Goal: Information Seeking & Learning: Learn about a topic

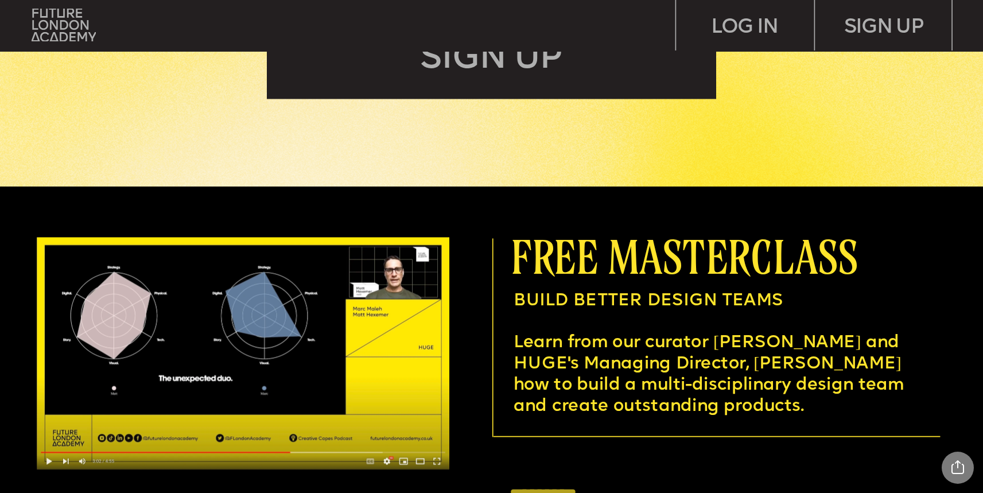
scroll to position [3640, 0]
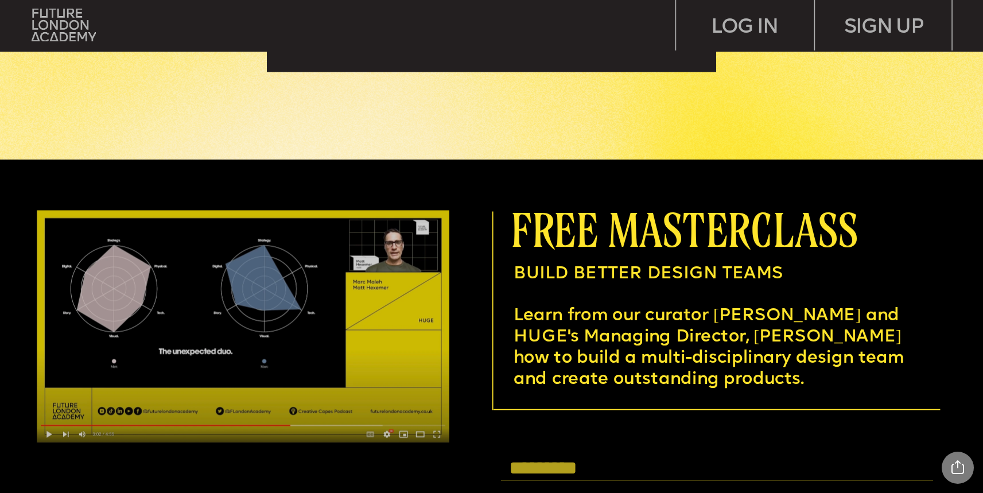
click at [49, 437] on img at bounding box center [243, 326] width 412 height 232
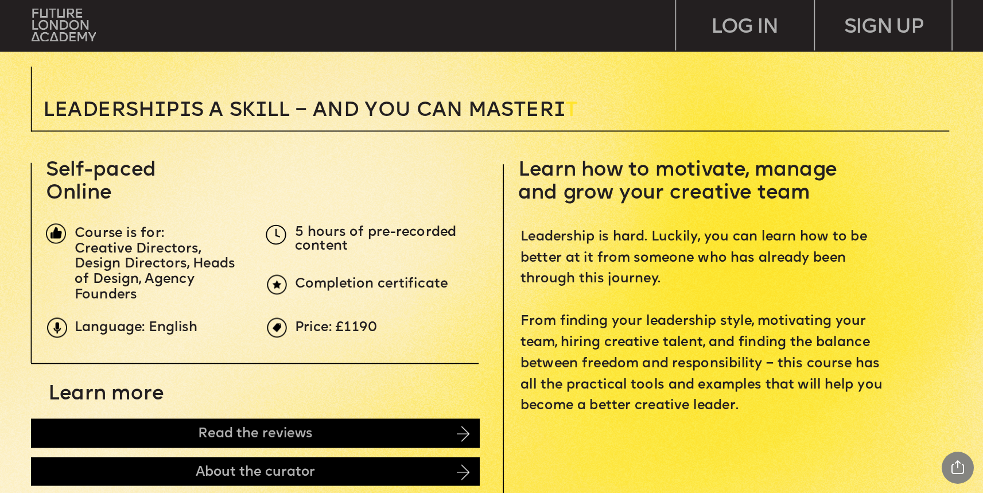
scroll to position [375, 0]
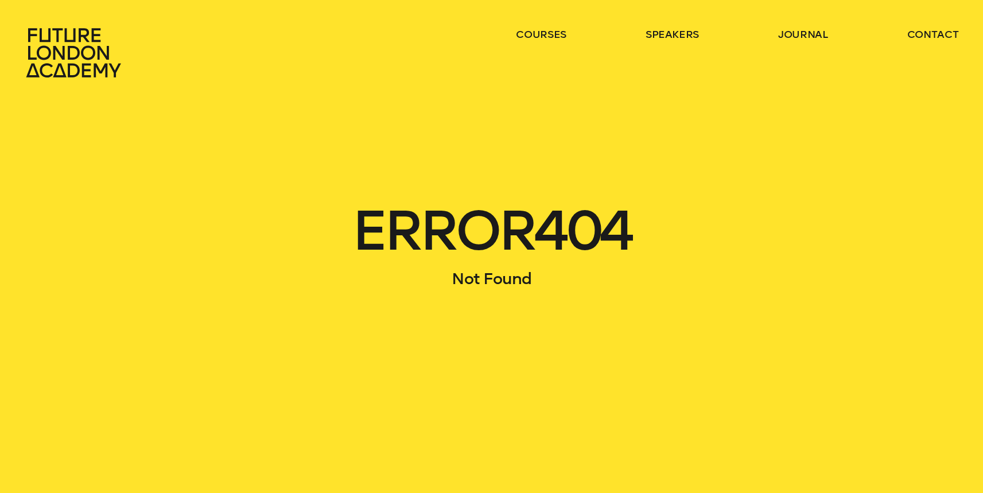
drag, startPoint x: 80, startPoint y: 67, endPoint x: 107, endPoint y: 66, distance: 27.0
click at [80, 67] on icon at bounding box center [75, 53] width 101 height 50
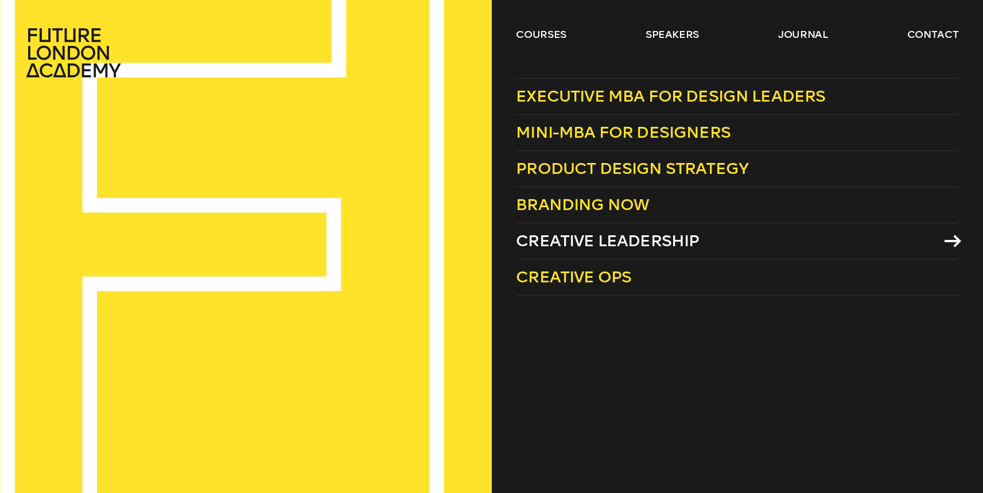
click at [597, 244] on span "Creative Leadership" at bounding box center [607, 240] width 183 height 19
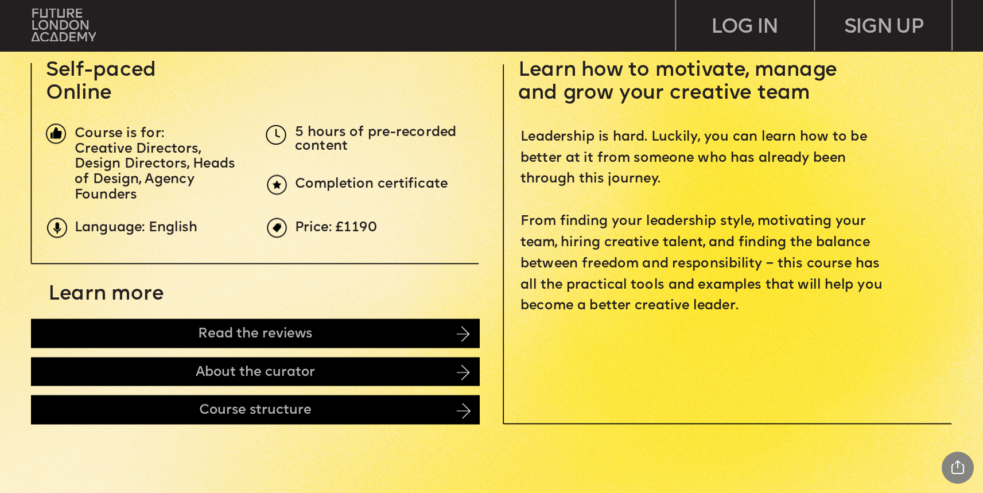
scroll to position [480, 0]
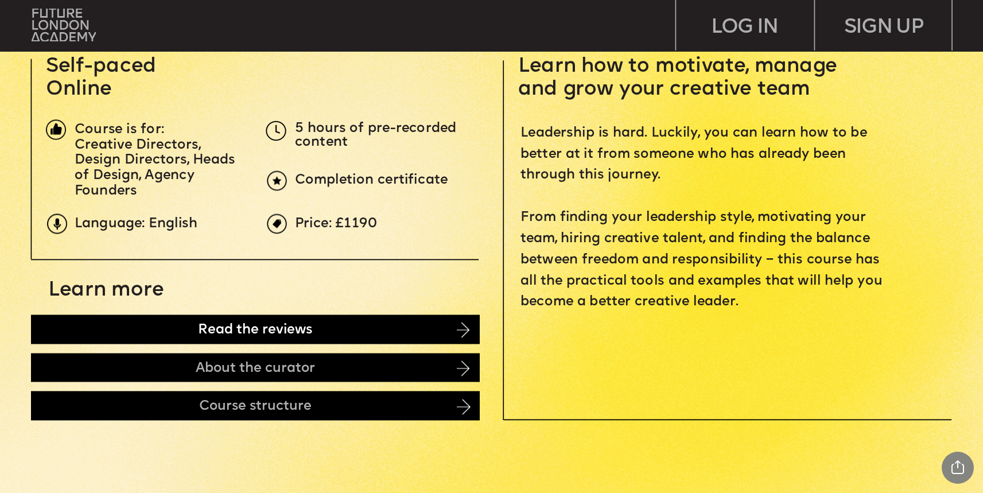
click at [454, 331] on div "Read the reviews" at bounding box center [255, 329] width 449 height 30
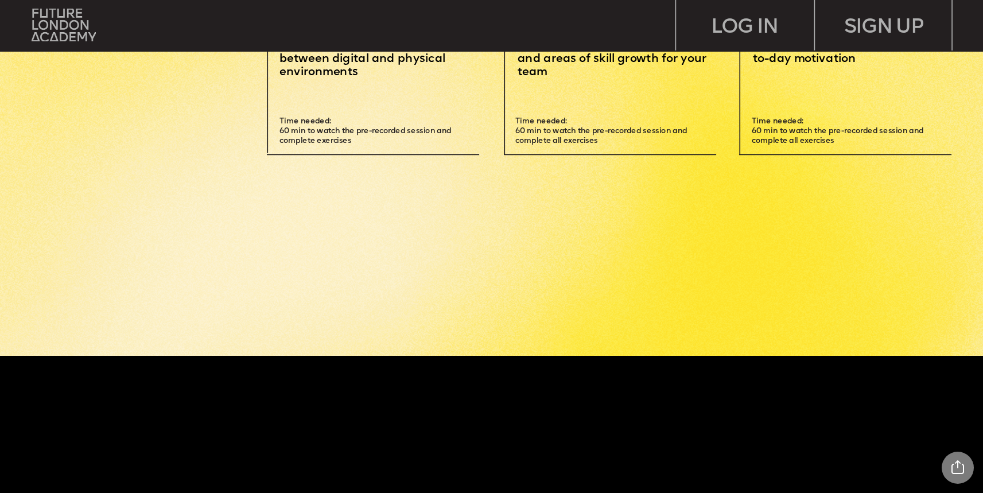
scroll to position [3778, 0]
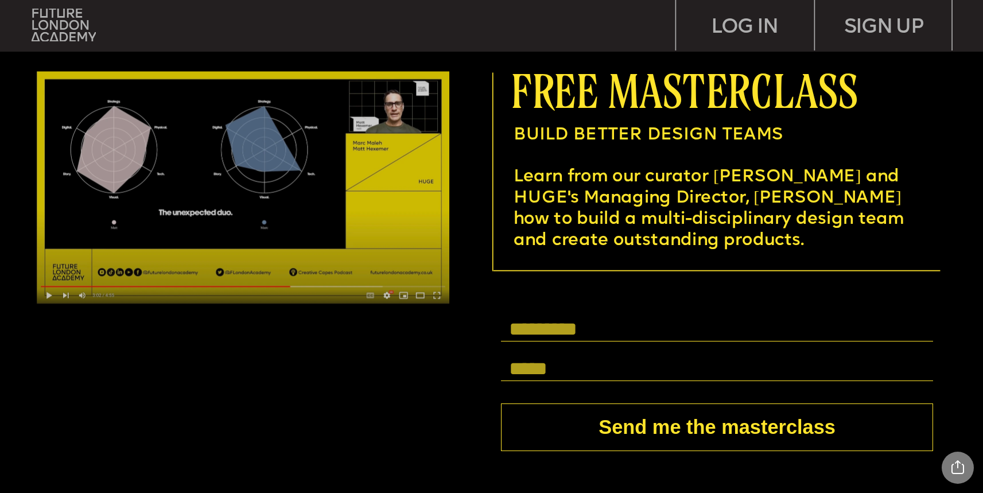
click at [219, 190] on img at bounding box center [243, 187] width 412 height 232
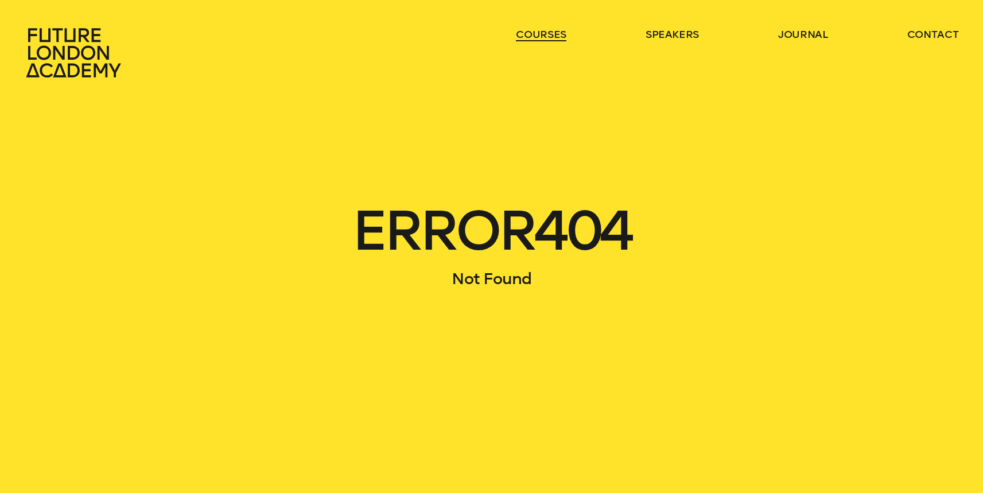
click at [550, 34] on link "courses" at bounding box center [541, 35] width 50 height 14
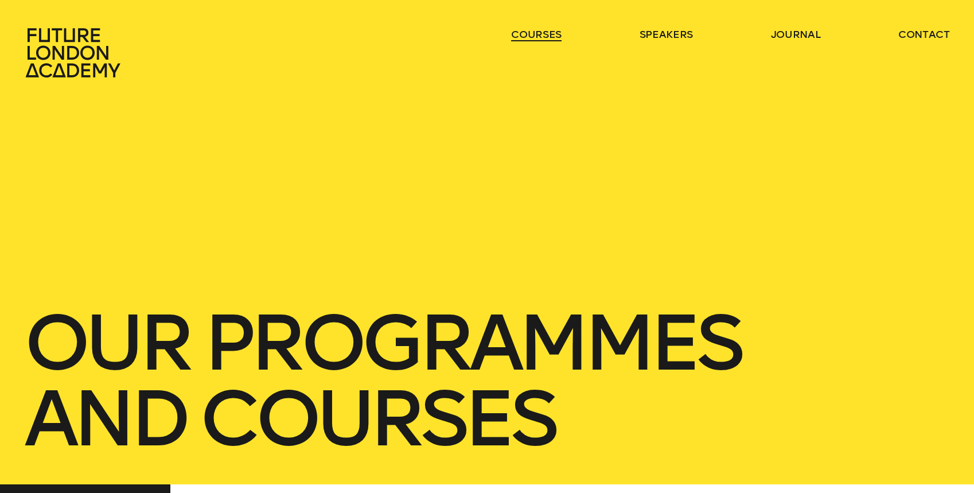
click at [550, 34] on link "courses" at bounding box center [536, 35] width 50 height 14
click at [549, 37] on link "courses" at bounding box center [536, 35] width 50 height 14
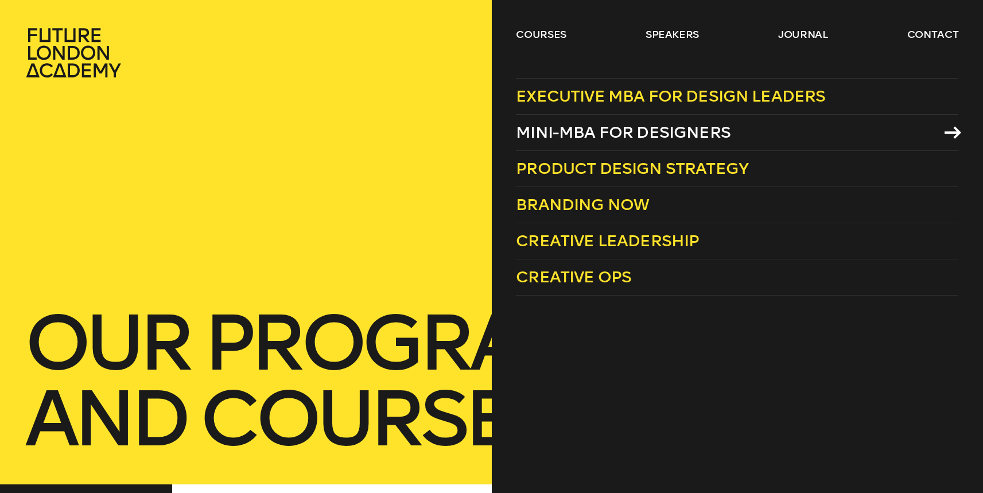
click at [562, 136] on span "Mini-MBA for Designers" at bounding box center [623, 132] width 215 height 19
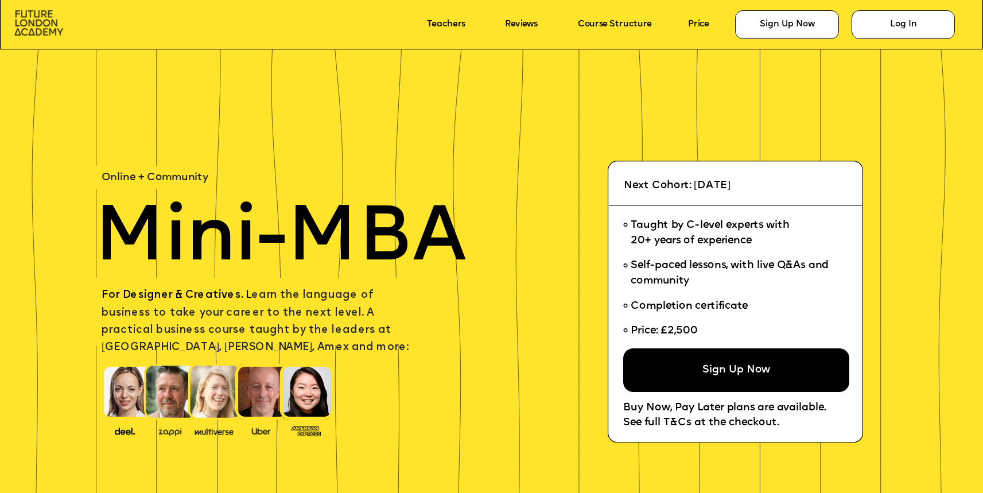
click at [38, 27] on img at bounding box center [38, 22] width 49 height 25
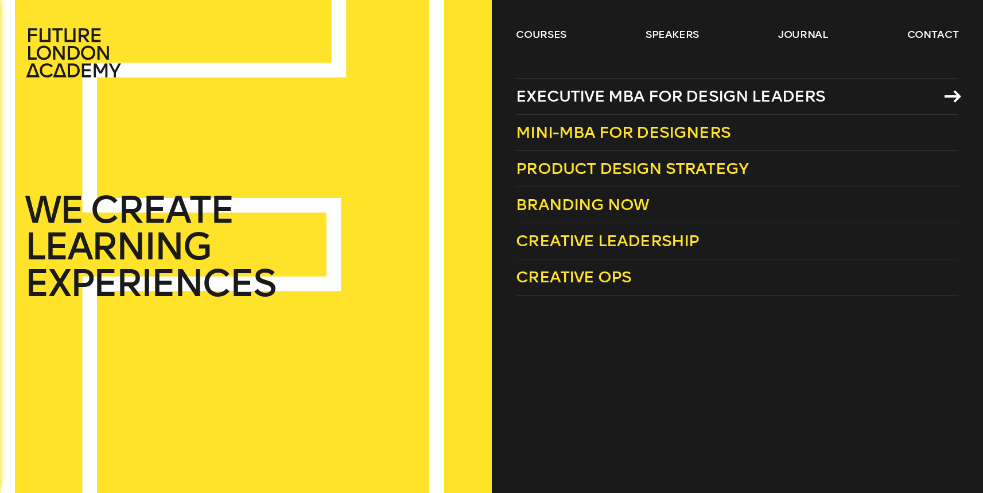
click at [599, 99] on span "Executive MBA for Design Leaders" at bounding box center [670, 96] width 309 height 19
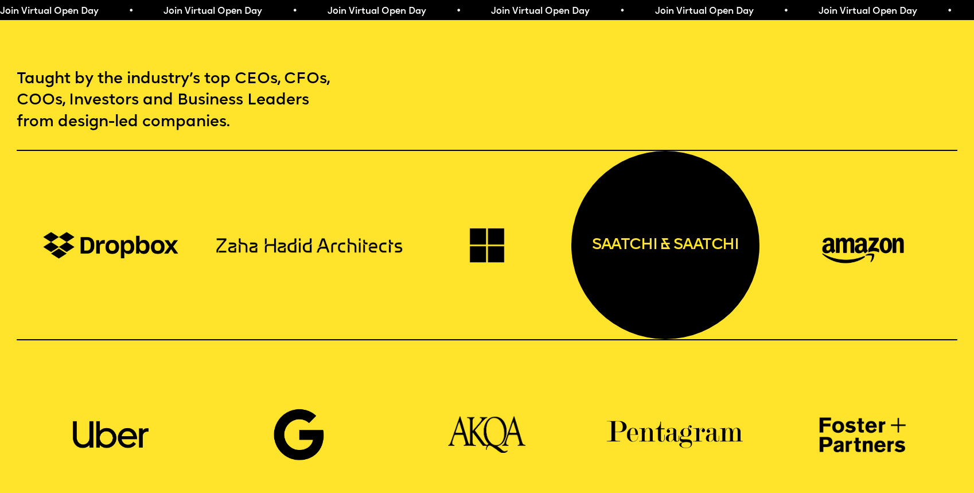
scroll to position [1463, 0]
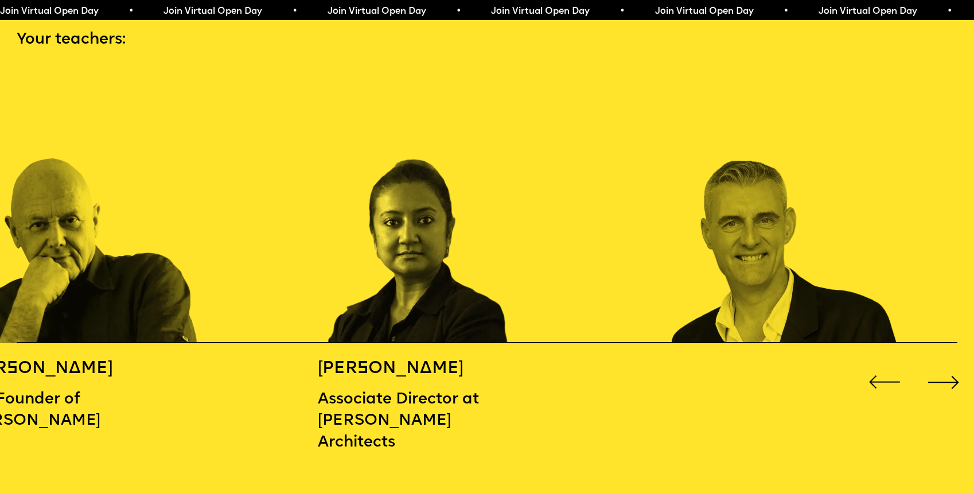
click at [949, 376] on div "Next slide" at bounding box center [943, 382] width 39 height 39
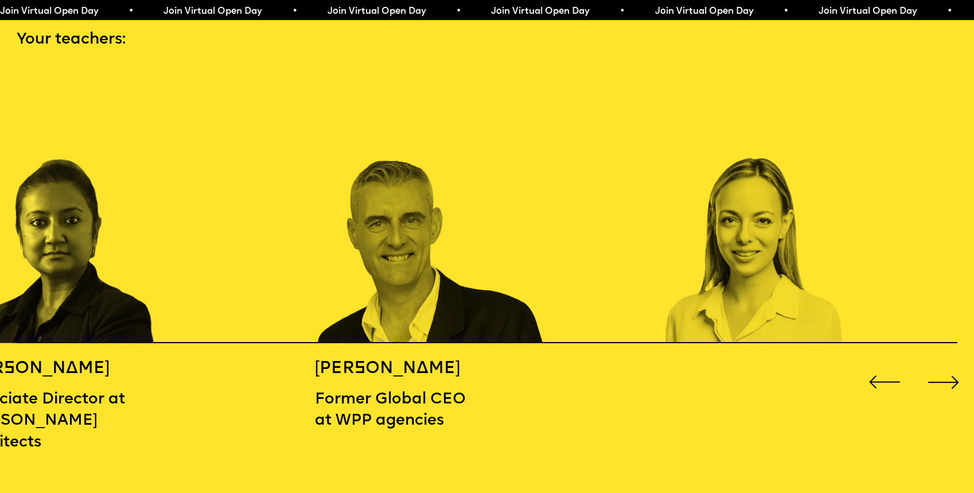
click at [949, 376] on div "Next slide" at bounding box center [943, 382] width 39 height 39
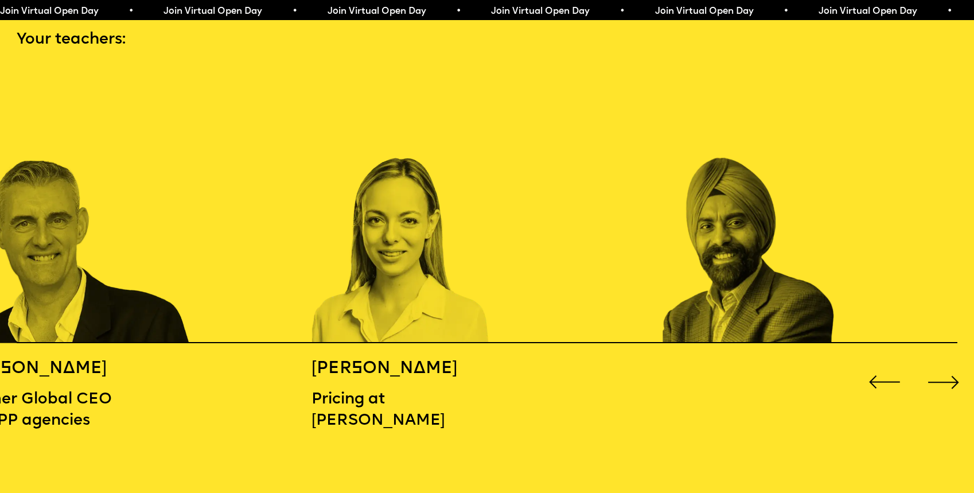
click at [949, 376] on div "Next slide" at bounding box center [943, 382] width 39 height 39
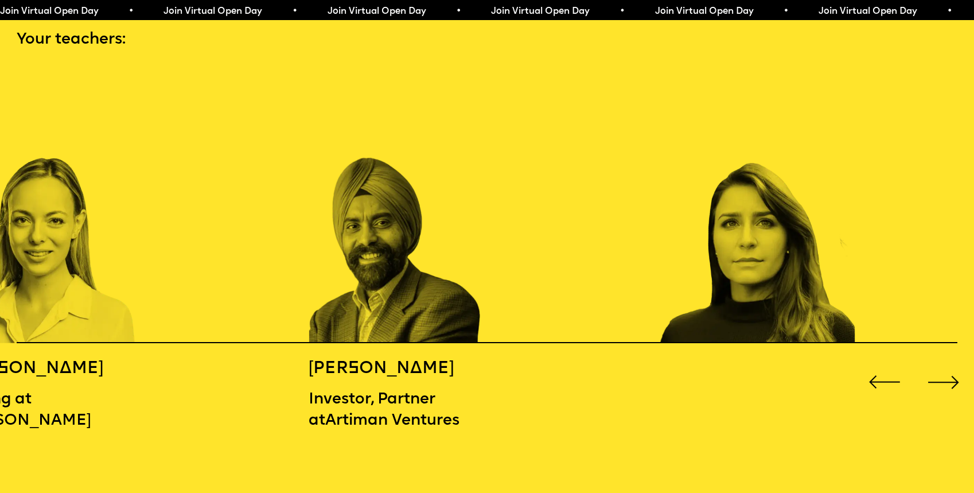
click at [949, 376] on div "Next slide" at bounding box center [943, 382] width 39 height 39
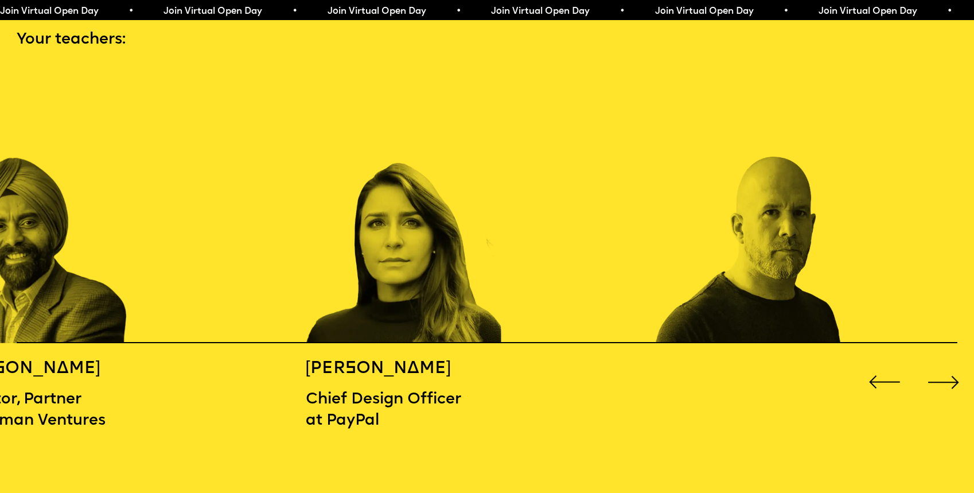
click at [949, 376] on div "Next slide" at bounding box center [943, 382] width 39 height 39
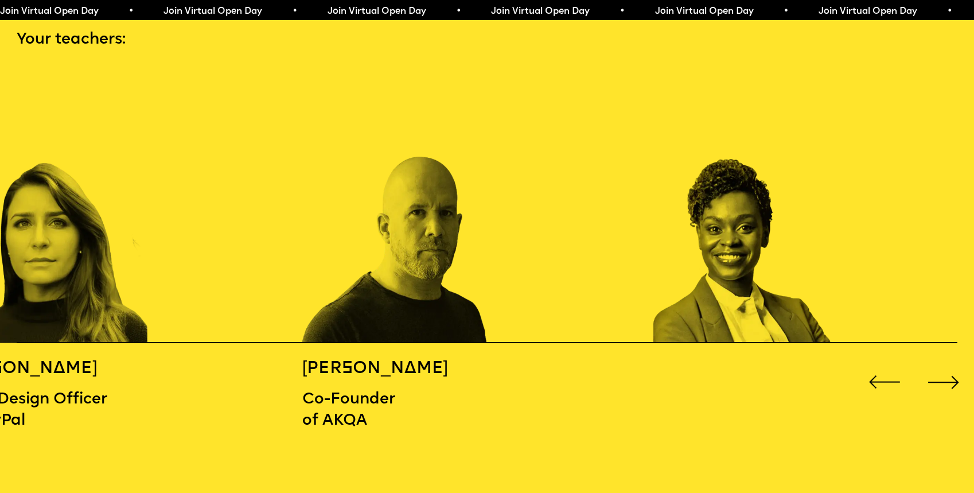
click at [949, 376] on div "Next slide" at bounding box center [943, 382] width 39 height 39
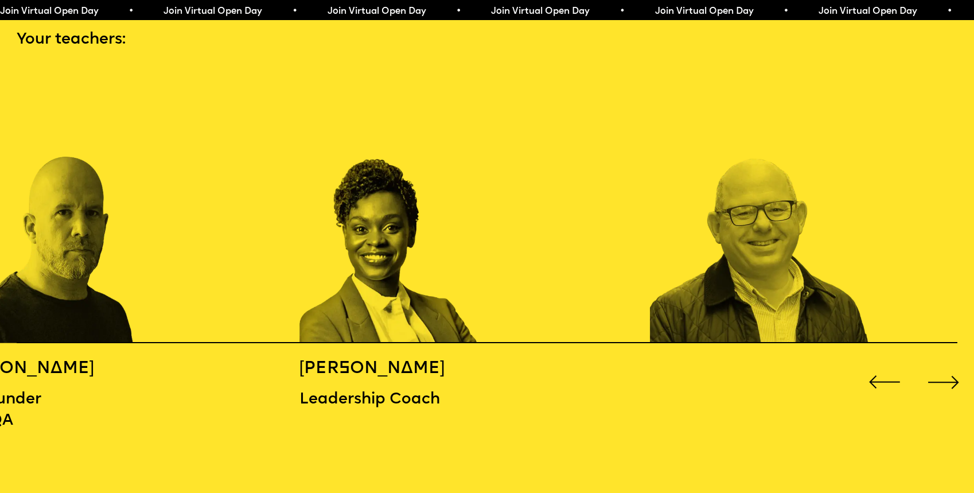
click at [949, 376] on div "Next slide" at bounding box center [943, 382] width 39 height 39
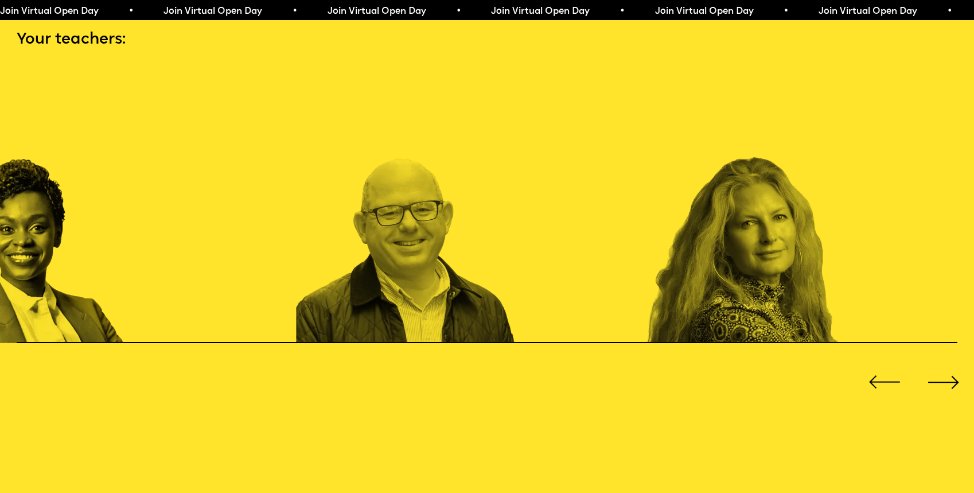
click at [949, 376] on div "Next slide" at bounding box center [943, 382] width 39 height 39
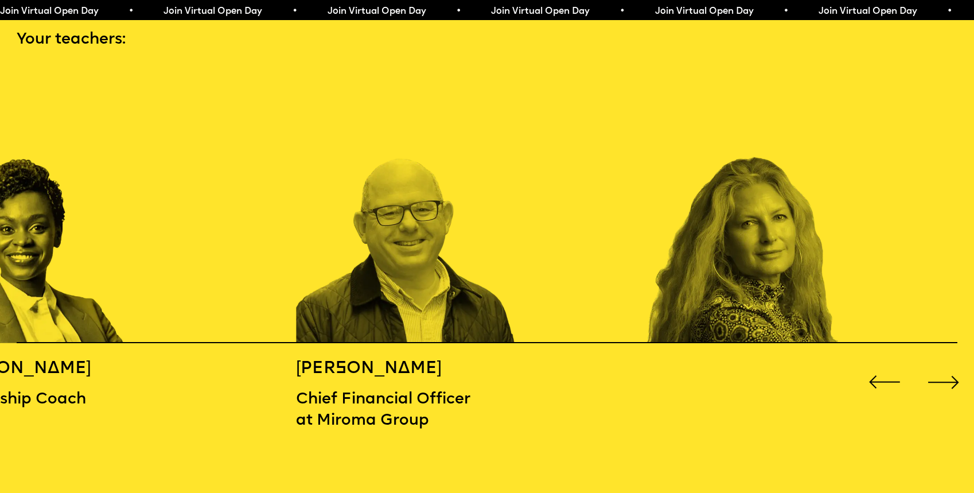
click at [949, 376] on div "Next slide" at bounding box center [943, 382] width 39 height 39
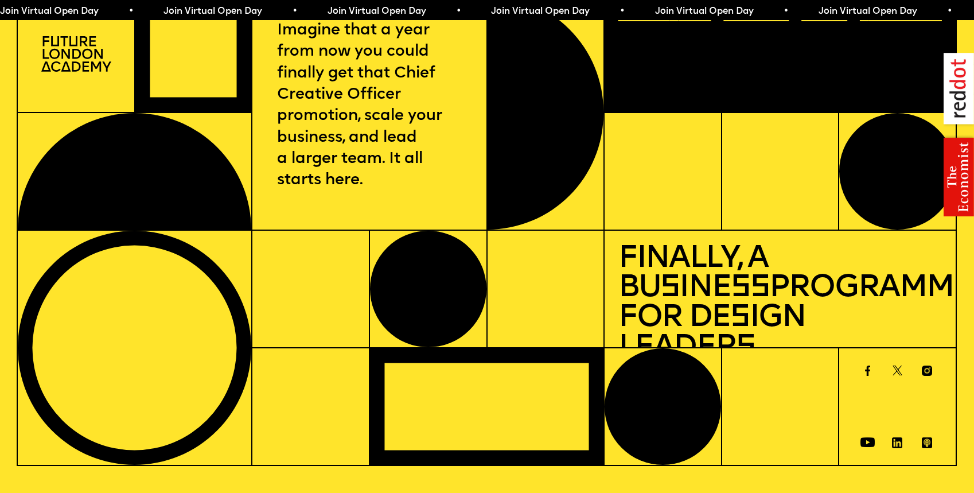
scroll to position [0, 0]
